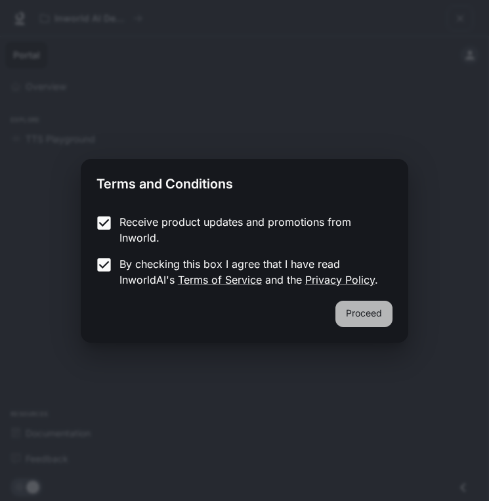
click at [383, 314] on button "Proceed" at bounding box center [363, 314] width 57 height 26
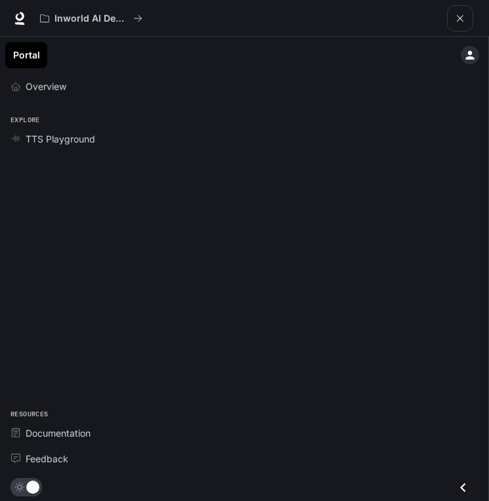
click at [30, 56] on link "Portal" at bounding box center [26, 55] width 42 height 26
click at [471, 58] on icon "main menu drawer" at bounding box center [469, 55] width 9 height 9
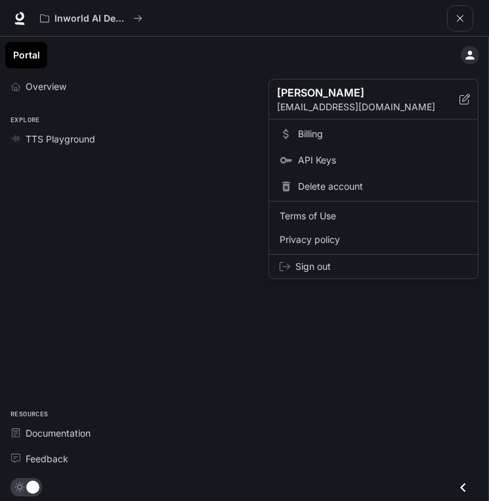
click at [206, 76] on div at bounding box center [244, 250] width 489 height 501
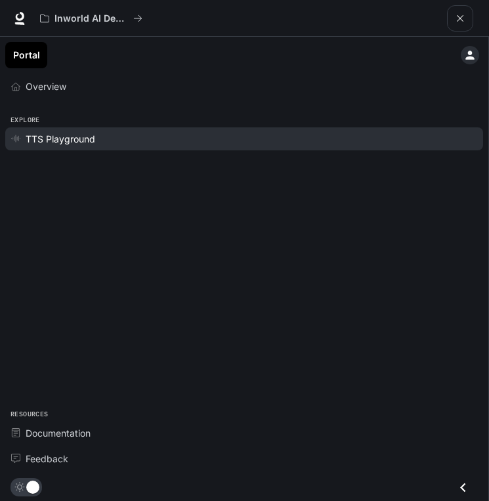
click at [233, 132] on div "TTS Playground" at bounding box center [252, 139] width 452 height 14
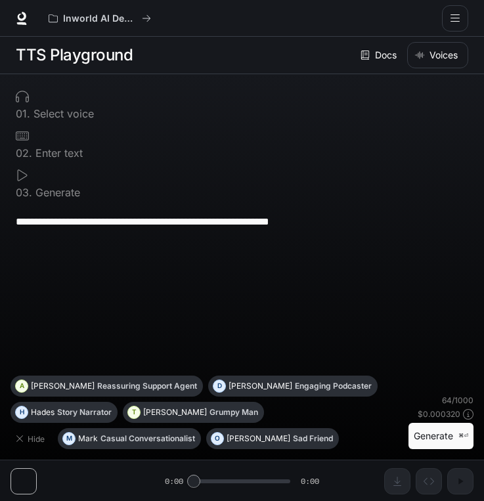
click at [21, 18] on icon at bounding box center [21, 18] width 13 height 13
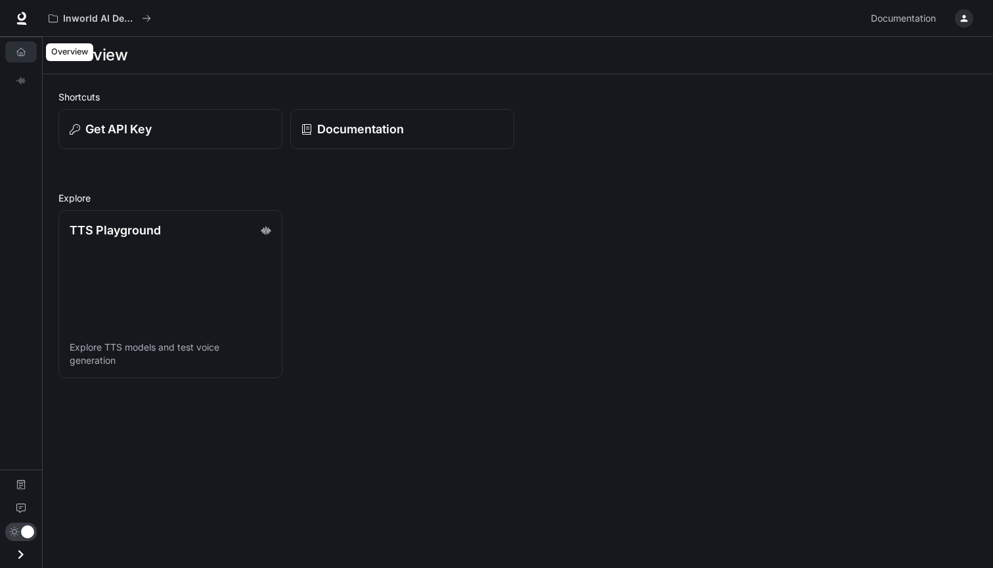
click at [23, 55] on icon "Overview" at bounding box center [20, 51] width 9 height 9
click at [488, 14] on span "Documentation" at bounding box center [903, 19] width 65 height 16
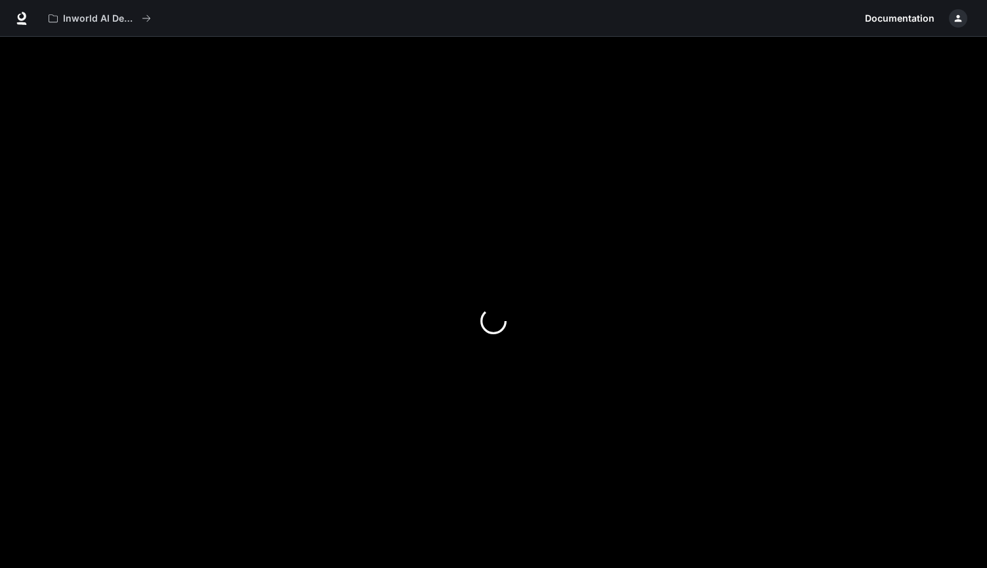
click at [488, 24] on div "button" at bounding box center [958, 18] width 18 height 18
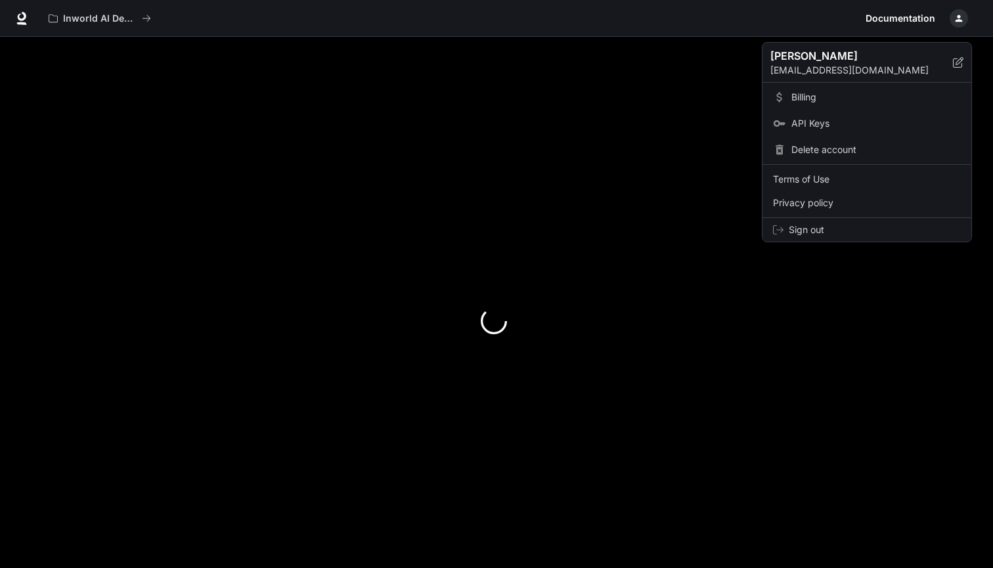
click at [488, 234] on span "Sign out" at bounding box center [874, 229] width 172 height 13
